Goal: Information Seeking & Learning: Compare options

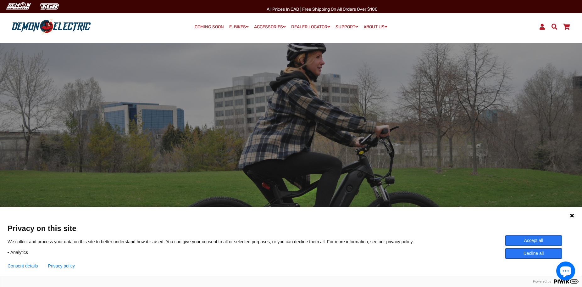
click at [572, 216] on icon at bounding box center [572, 216] width 4 height 4
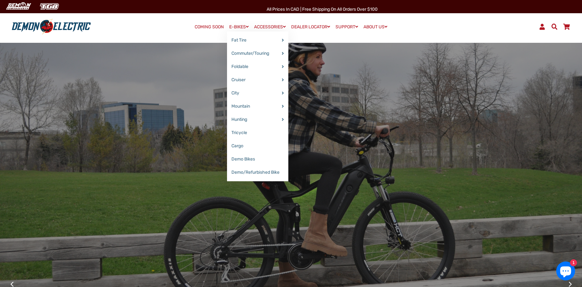
click at [241, 26] on link "E-BIKES" at bounding box center [239, 26] width 24 height 9
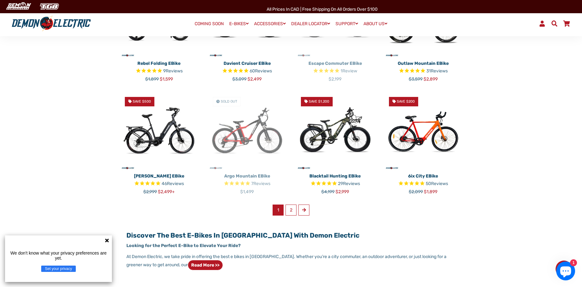
scroll to position [346, 0]
click at [293, 213] on link "2" at bounding box center [291, 209] width 11 height 11
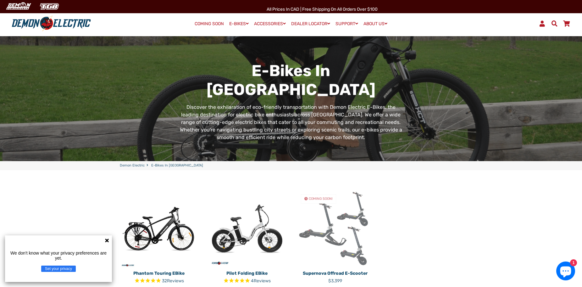
scroll to position [94, 0]
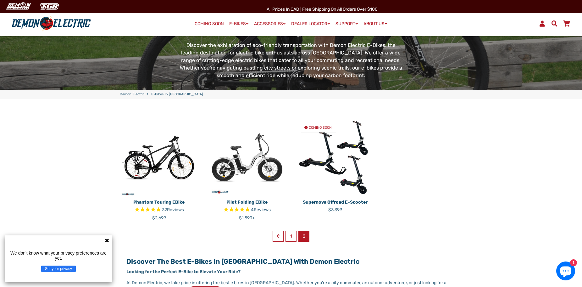
click at [332, 172] on img at bounding box center [335, 157] width 79 height 79
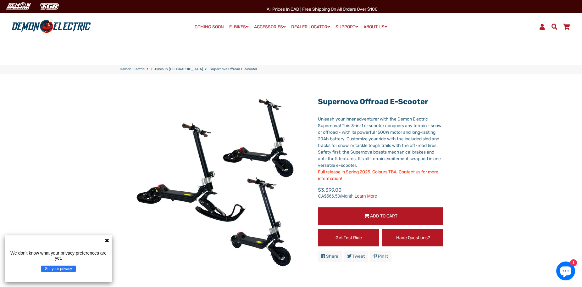
click at [168, 68] on link "E-Bikes in [GEOGRAPHIC_DATA]" at bounding box center [177, 69] width 52 height 5
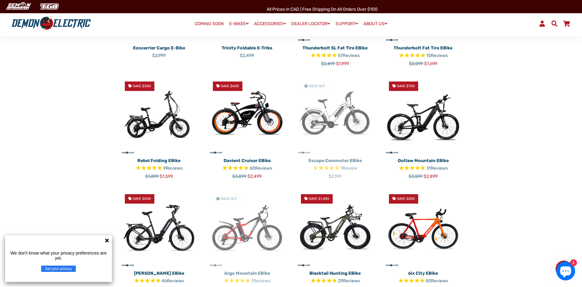
scroll to position [346, 0]
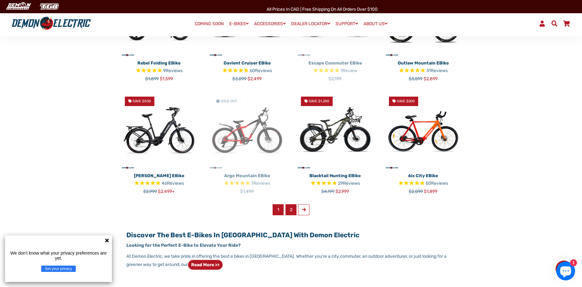
click at [292, 208] on link "2" at bounding box center [291, 209] width 11 height 11
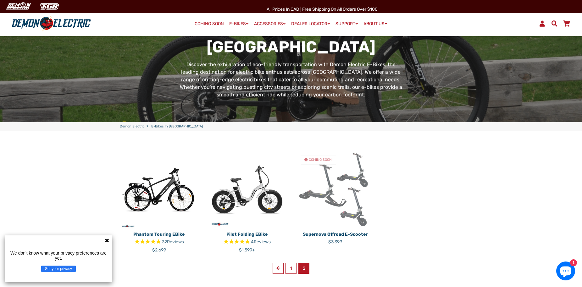
scroll to position [63, 0]
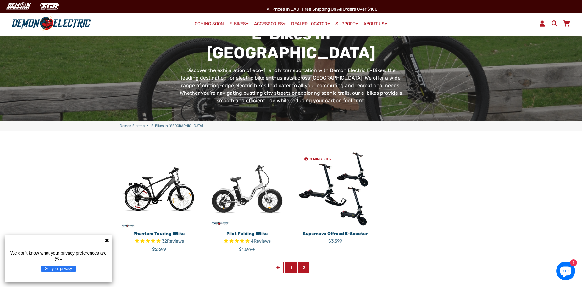
click at [295, 268] on link "1" at bounding box center [291, 267] width 11 height 11
